Goal: Task Accomplishment & Management: Manage account settings

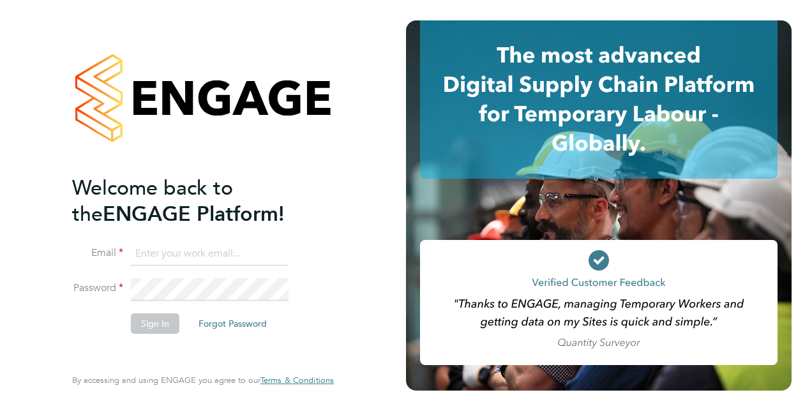
type input "chris.roberts@vistry.co.uk"
click at [114, 328] on li "Sign In Forgot Password" at bounding box center [196, 329] width 249 height 33
click at [149, 310] on li "Password" at bounding box center [196, 295] width 249 height 35
click at [145, 317] on button "Sign In" at bounding box center [155, 323] width 49 height 20
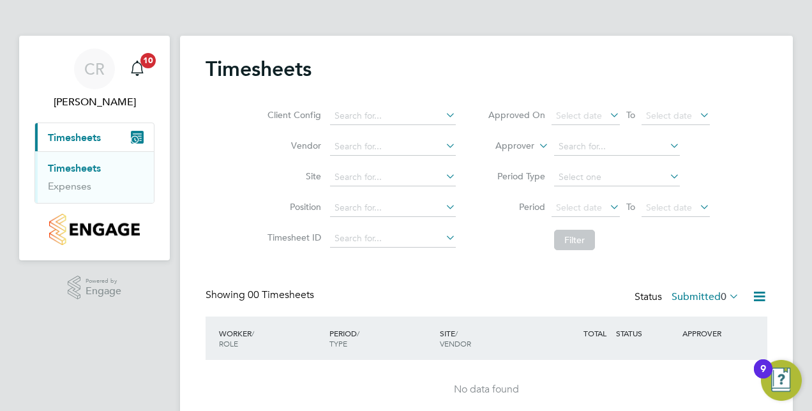
click at [134, 139] on icon "Main navigation" at bounding box center [134, 140] width 6 height 6
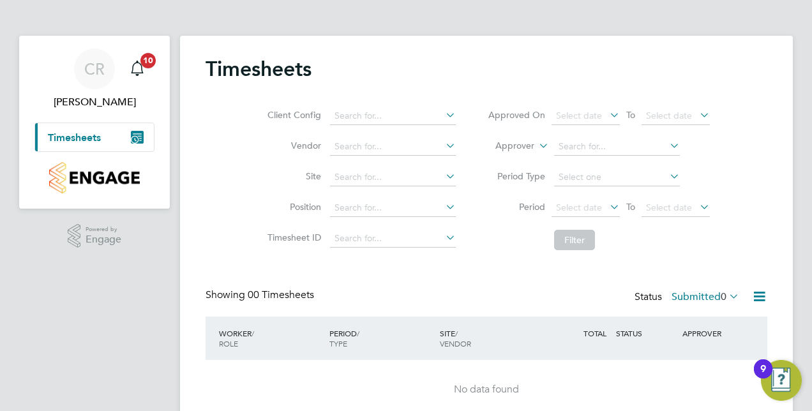
click at [134, 139] on icon "Main navigation" at bounding box center [134, 140] width 6 height 6
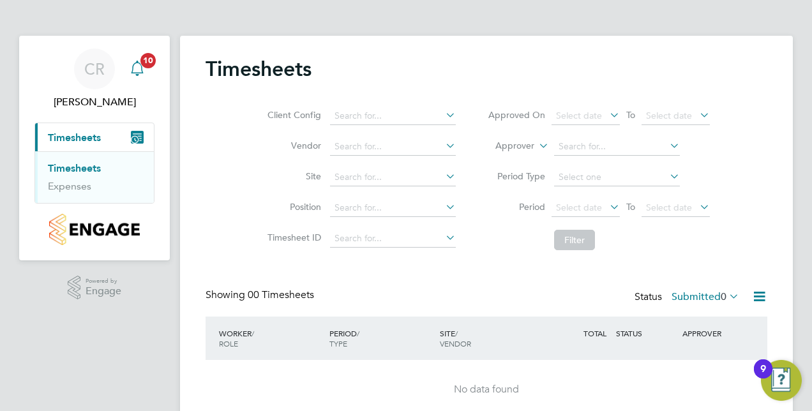
click at [148, 59] on span "10" at bounding box center [147, 60] width 15 height 15
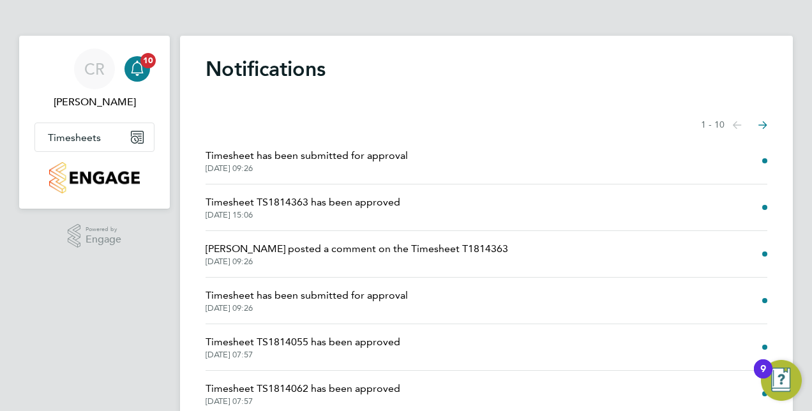
click at [761, 126] on icon "Select page of notifications list" at bounding box center [762, 125] width 9 height 8
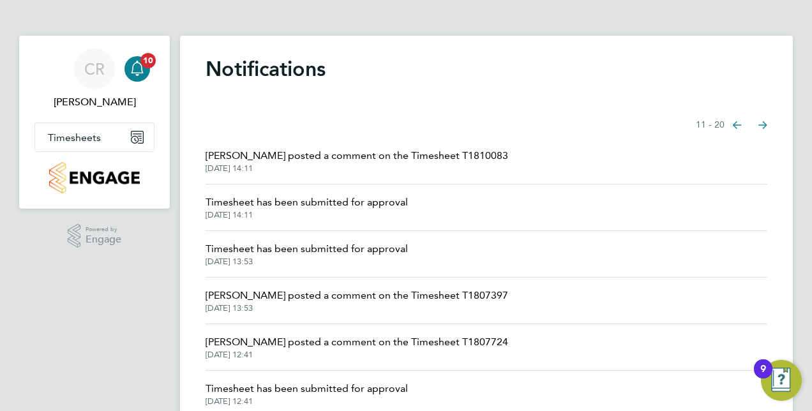
click at [715, 123] on span "Showing items 11 - 20 items" at bounding box center [710, 125] width 29 height 13
click at [737, 128] on icon "Select page of notifications list" at bounding box center [737, 125] width 9 height 8
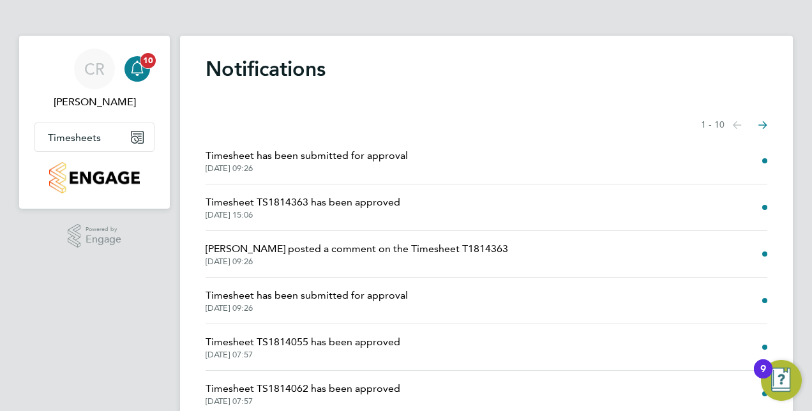
click at [142, 75] on icon "Main navigation" at bounding box center [137, 68] width 15 height 15
click at [77, 134] on span "Timesheets" at bounding box center [74, 137] width 53 height 12
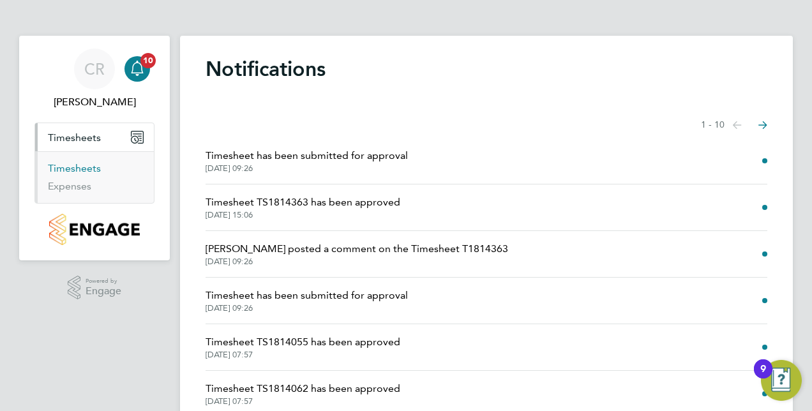
click at [77, 165] on link "Timesheets" at bounding box center [74, 168] width 53 height 12
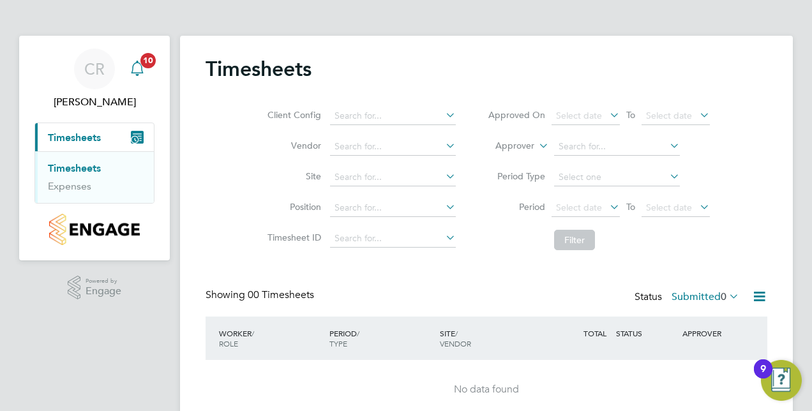
click at [138, 68] on icon "Main navigation" at bounding box center [137, 68] width 15 height 15
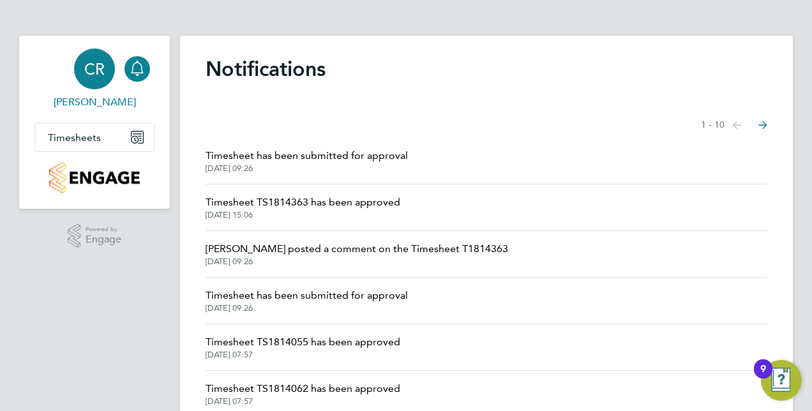
click at [123, 64] on link "CR Chris Roberts" at bounding box center [94, 79] width 120 height 61
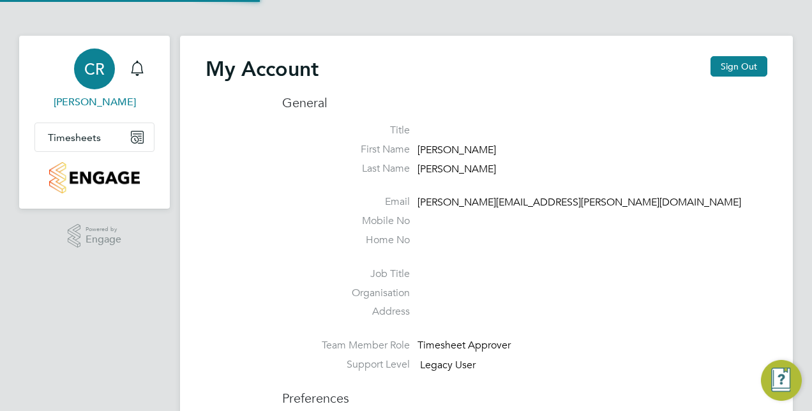
type input "chris.roberts@vistry.co.uk"
click at [141, 68] on icon "Main navigation" at bounding box center [137, 67] width 12 height 13
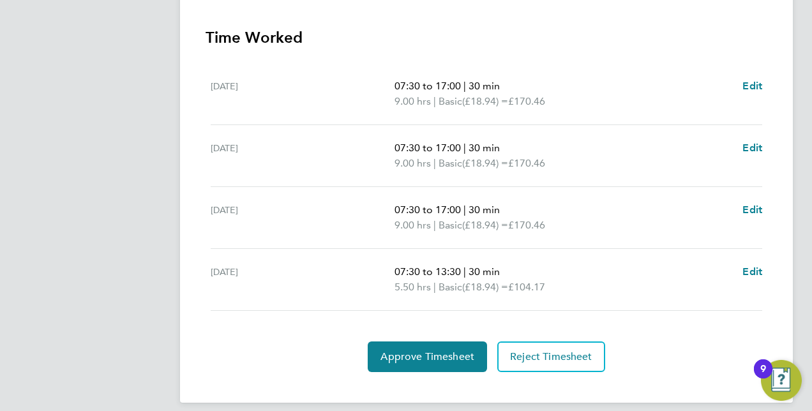
scroll to position [364, 0]
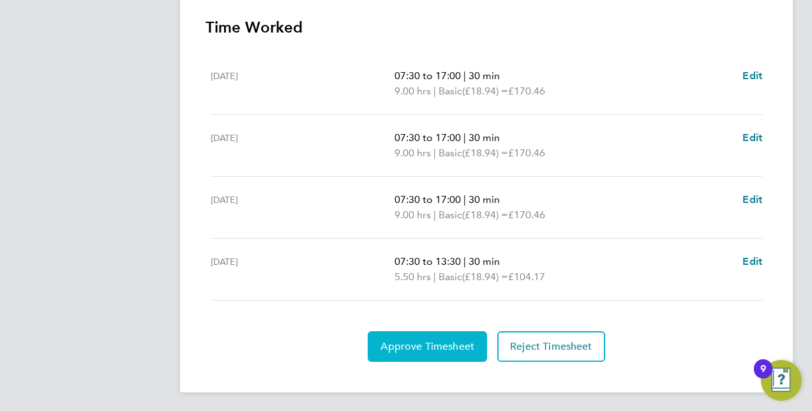
click at [427, 334] on button "Approve Timesheet" at bounding box center [427, 346] width 119 height 31
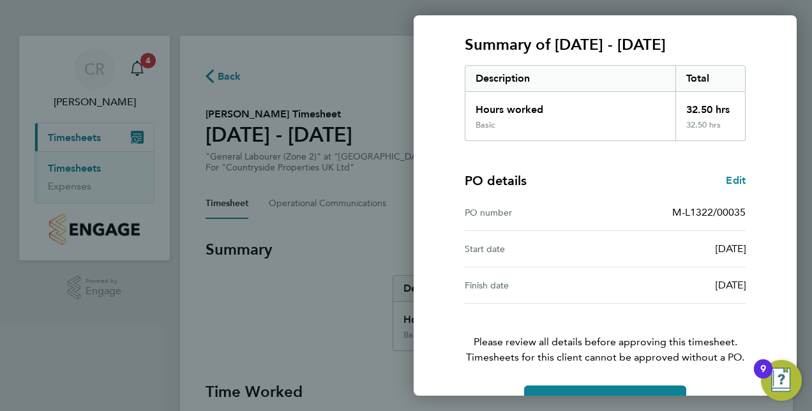
scroll to position [199, 0]
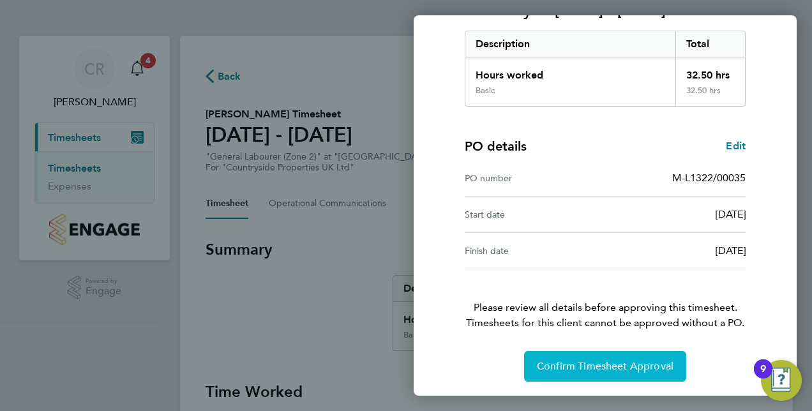
click at [630, 352] on button "Confirm Timesheet Approval" at bounding box center [605, 366] width 162 height 31
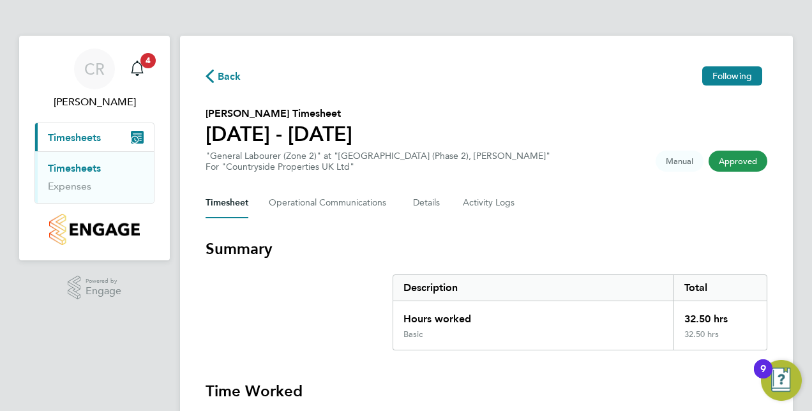
click at [751, 158] on span "Approved" at bounding box center [737, 161] width 59 height 21
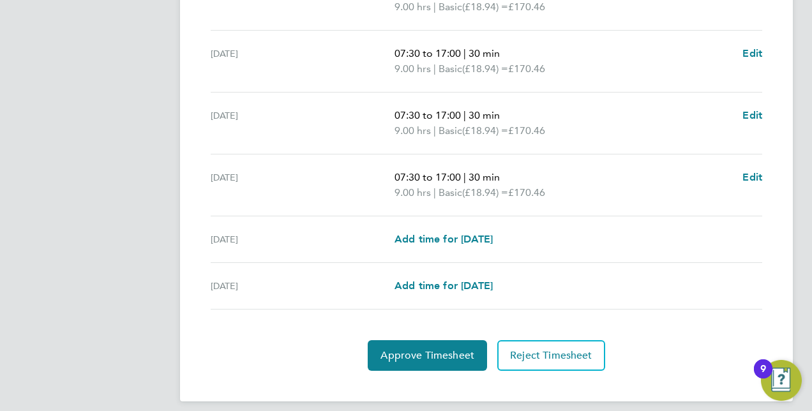
scroll to position [519, 0]
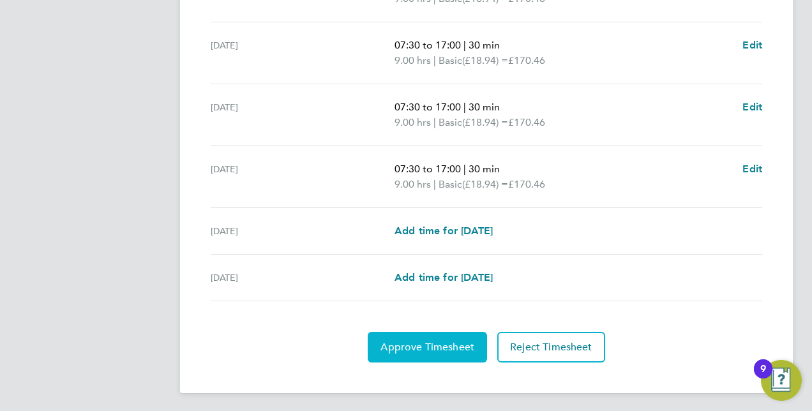
click at [463, 352] on button "Approve Timesheet" at bounding box center [427, 347] width 119 height 31
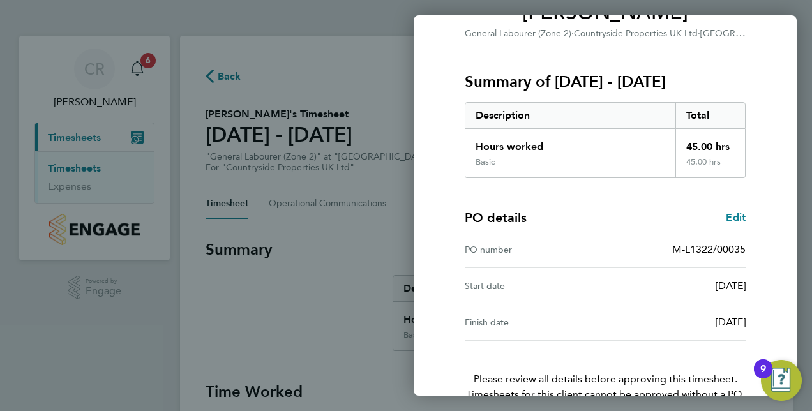
scroll to position [199, 0]
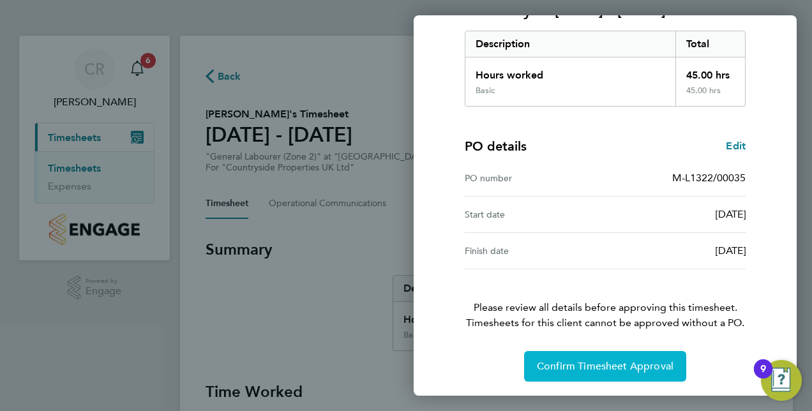
click at [618, 357] on button "Confirm Timesheet Approval" at bounding box center [605, 366] width 162 height 31
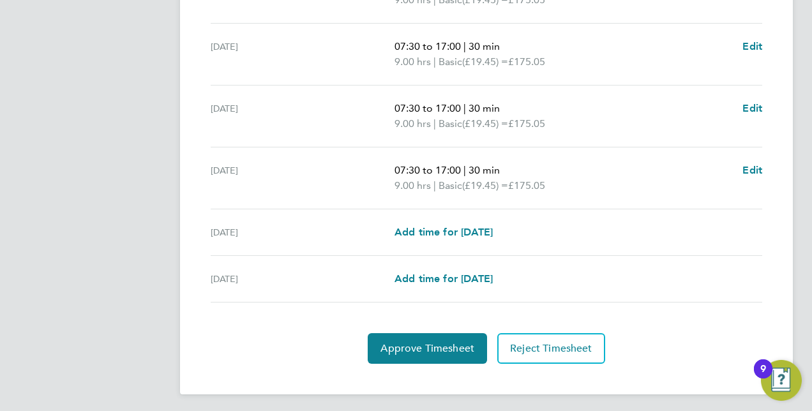
scroll to position [519, 0]
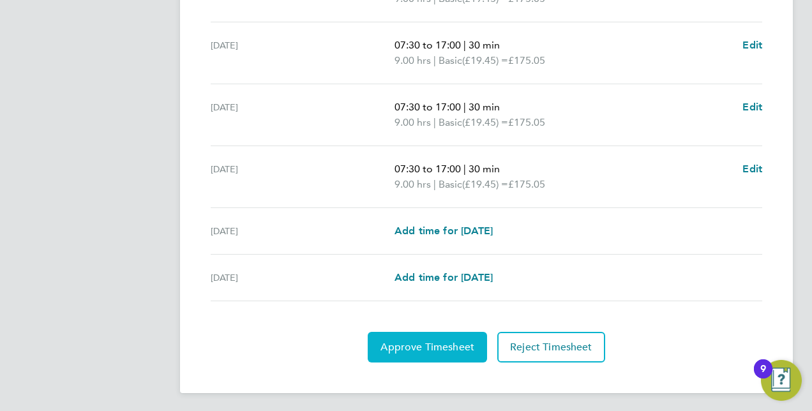
click at [444, 350] on button "Approve Timesheet" at bounding box center [427, 347] width 119 height 31
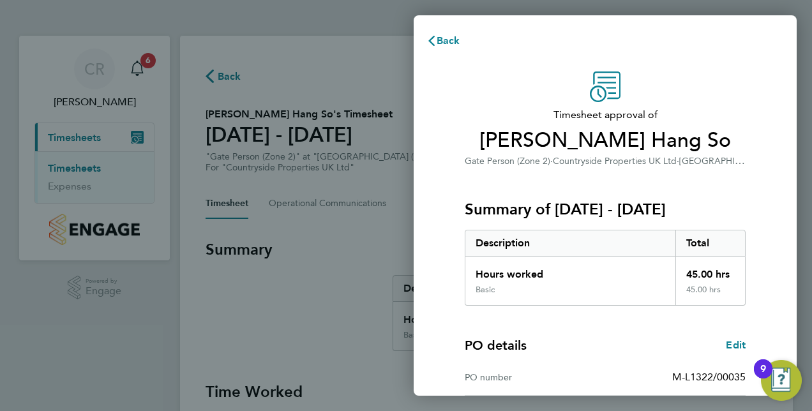
scroll to position [199, 0]
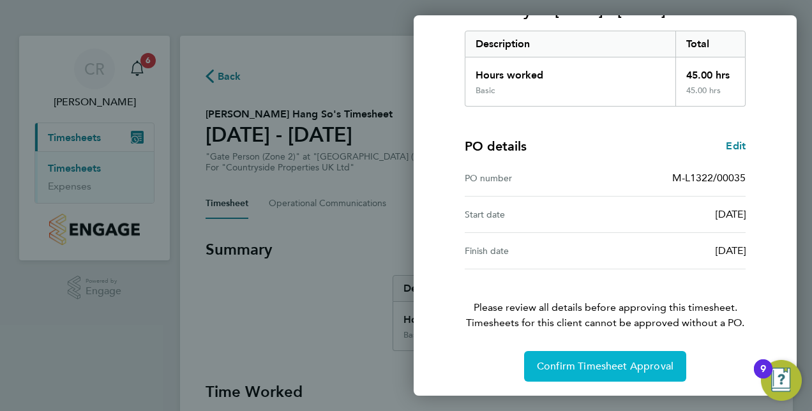
click at [609, 351] on button "Confirm Timesheet Approval" at bounding box center [605, 366] width 162 height 31
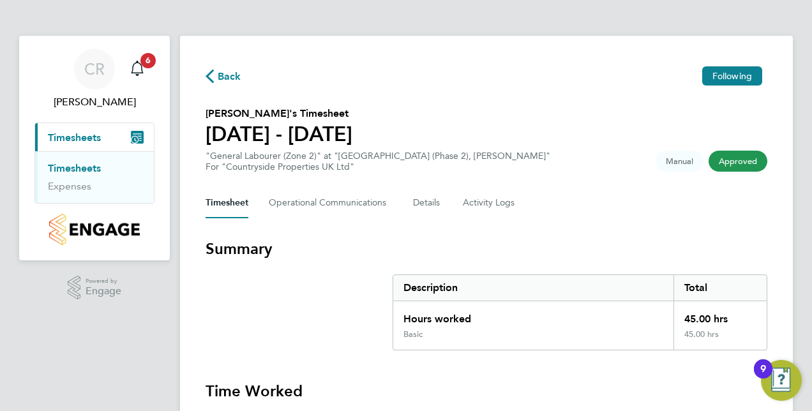
drag, startPoint x: 262, startPoint y: 368, endPoint x: 274, endPoint y: 365, distance: 11.8
